Goal: Information Seeking & Learning: Learn about a topic

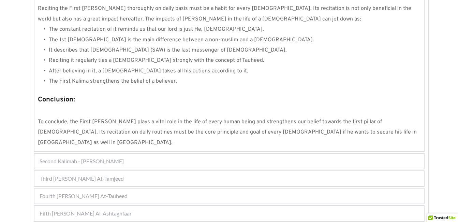
scroll to position [655, 0]
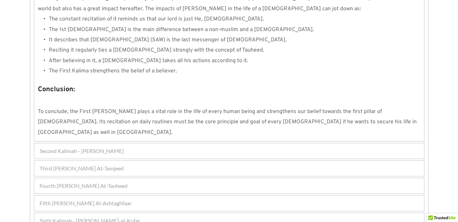
click at [166, 195] on div "Fifth [PERSON_NAME] Al-Ashtaghfaar" at bounding box center [228, 202] width 389 height 15
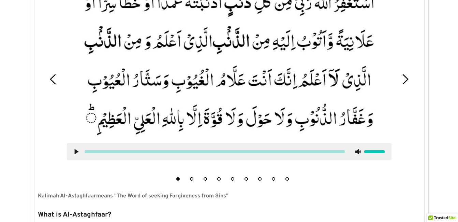
scroll to position [235, 0]
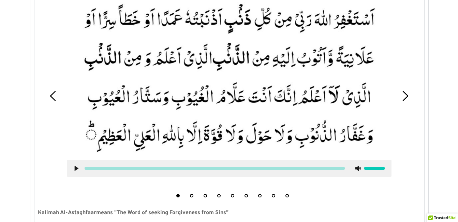
scroll to position [276, 0]
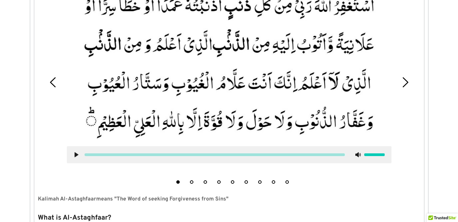
click at [232, 182] on button "5" at bounding box center [232, 181] width 3 height 3
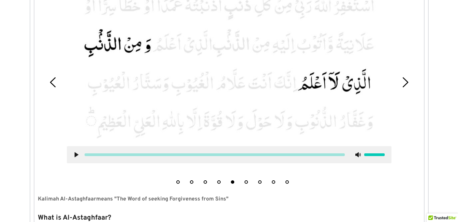
click at [220, 181] on li "4" at bounding box center [218, 180] width 7 height 7
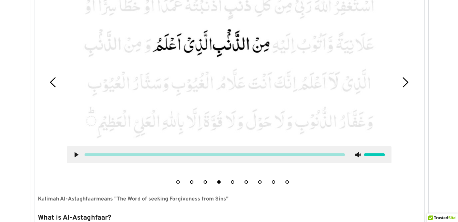
click at [76, 154] on use at bounding box center [76, 154] width 4 height 5
click at [75, 155] on use at bounding box center [76, 154] width 4 height 5
click at [76, 155] on use at bounding box center [76, 154] width 4 height 5
click at [75, 153] on use at bounding box center [76, 154] width 4 height 5
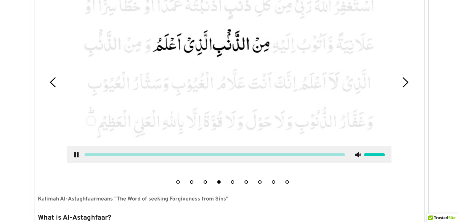
click at [74, 152] on use at bounding box center [76, 154] width 4 height 5
drag, startPoint x: 331, startPoint y: 106, endPoint x: 391, endPoint y: 206, distance: 115.7
click at [332, 107] on picture at bounding box center [229, 62] width 324 height 153
click at [78, 155] on icon at bounding box center [76, 154] width 5 height 5
click at [77, 154] on use at bounding box center [76, 154] width 4 height 5
